Goal: Find specific page/section: Find specific page/section

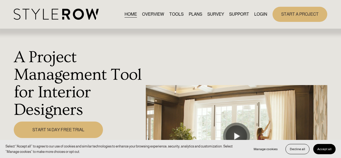
click at [255, 15] on link "LOGIN" at bounding box center [260, 14] width 13 height 7
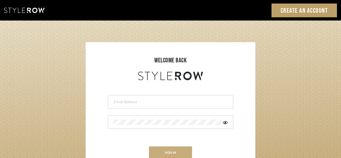
type input "chad@aurorafarewell.com"
click at [157, 148] on button "sign in" at bounding box center [170, 152] width 43 height 13
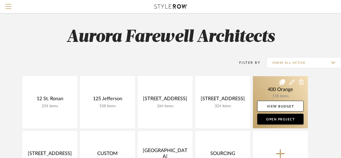
click at [268, 89] on link at bounding box center [280, 102] width 55 height 52
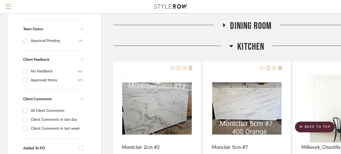
scroll to position [162, 0]
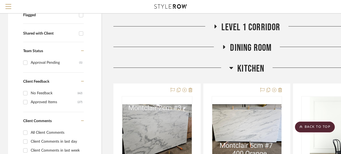
click at [234, 66] on h3 "Kitchen" at bounding box center [246, 69] width 35 height 12
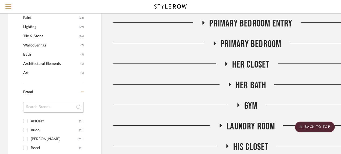
scroll to position [377, 0]
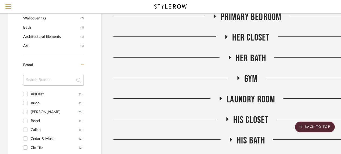
click at [254, 138] on span "His Bath" at bounding box center [251, 140] width 29 height 12
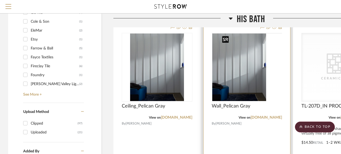
scroll to position [512, 0]
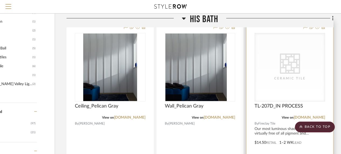
drag, startPoint x: 216, startPoint y: 84, endPoint x: 298, endPoint y: 87, distance: 82.0
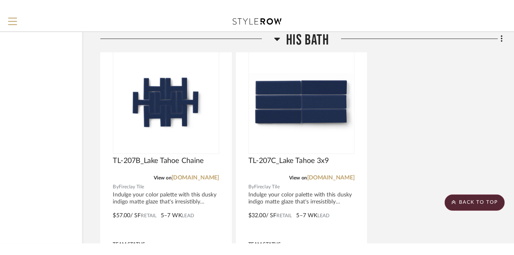
scroll to position [997, 0]
